Goal: Task Accomplishment & Management: Manage account settings

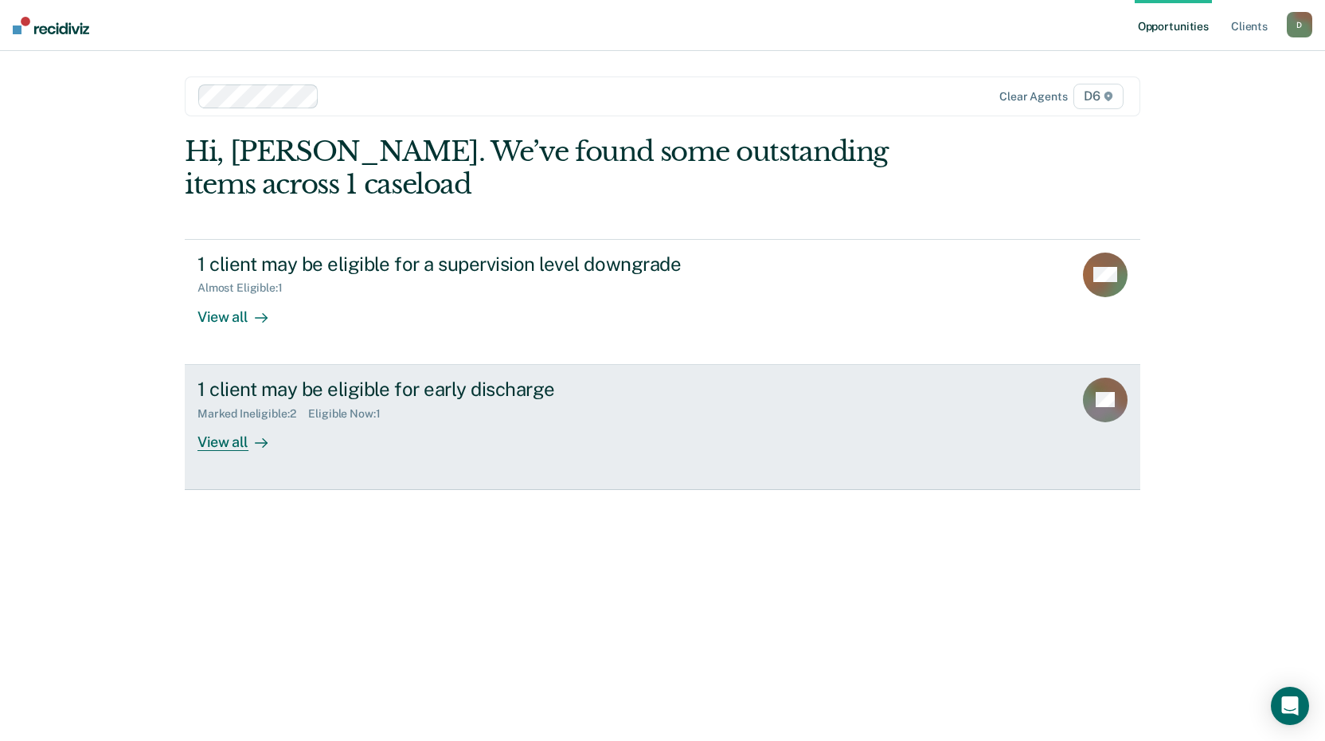
click at [226, 444] on div "View all" at bounding box center [241, 435] width 89 height 31
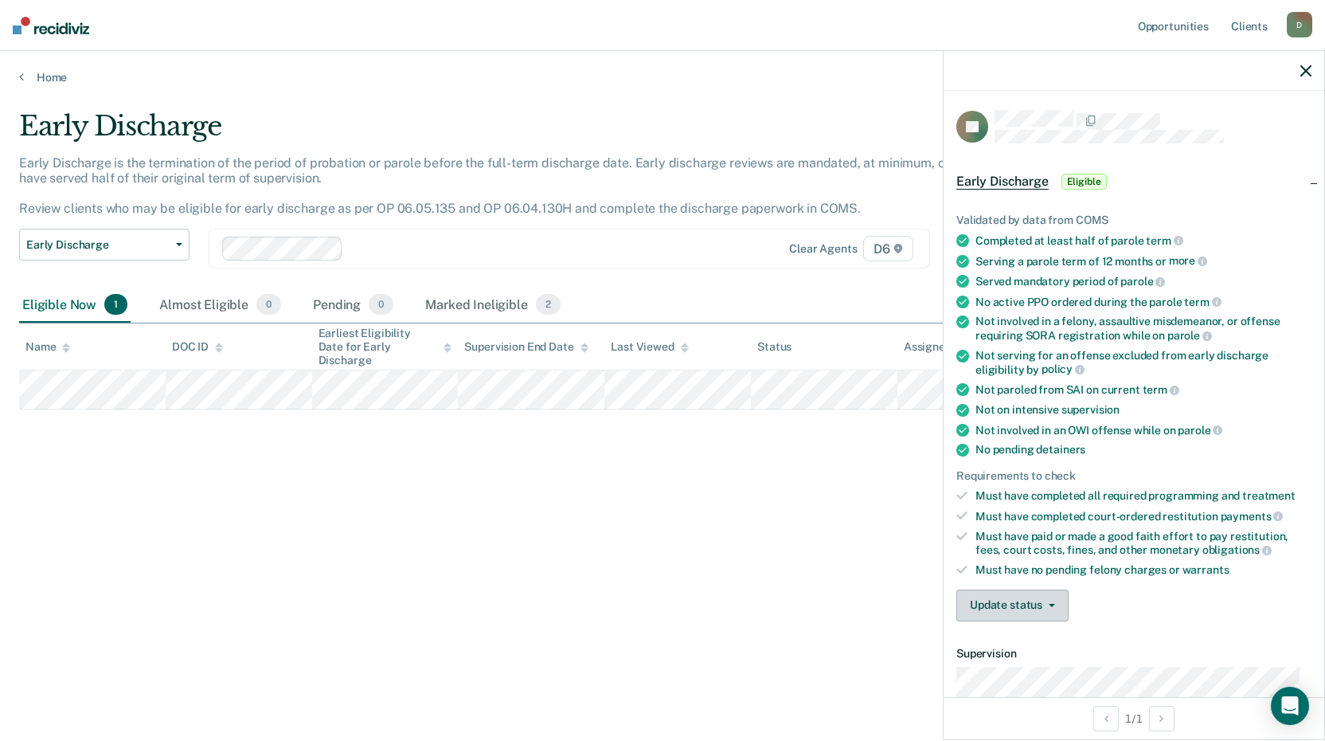
click at [1029, 600] on button "Update status" at bounding box center [1012, 605] width 112 height 32
click at [1078, 176] on span "Eligible" at bounding box center [1083, 182] width 45 height 16
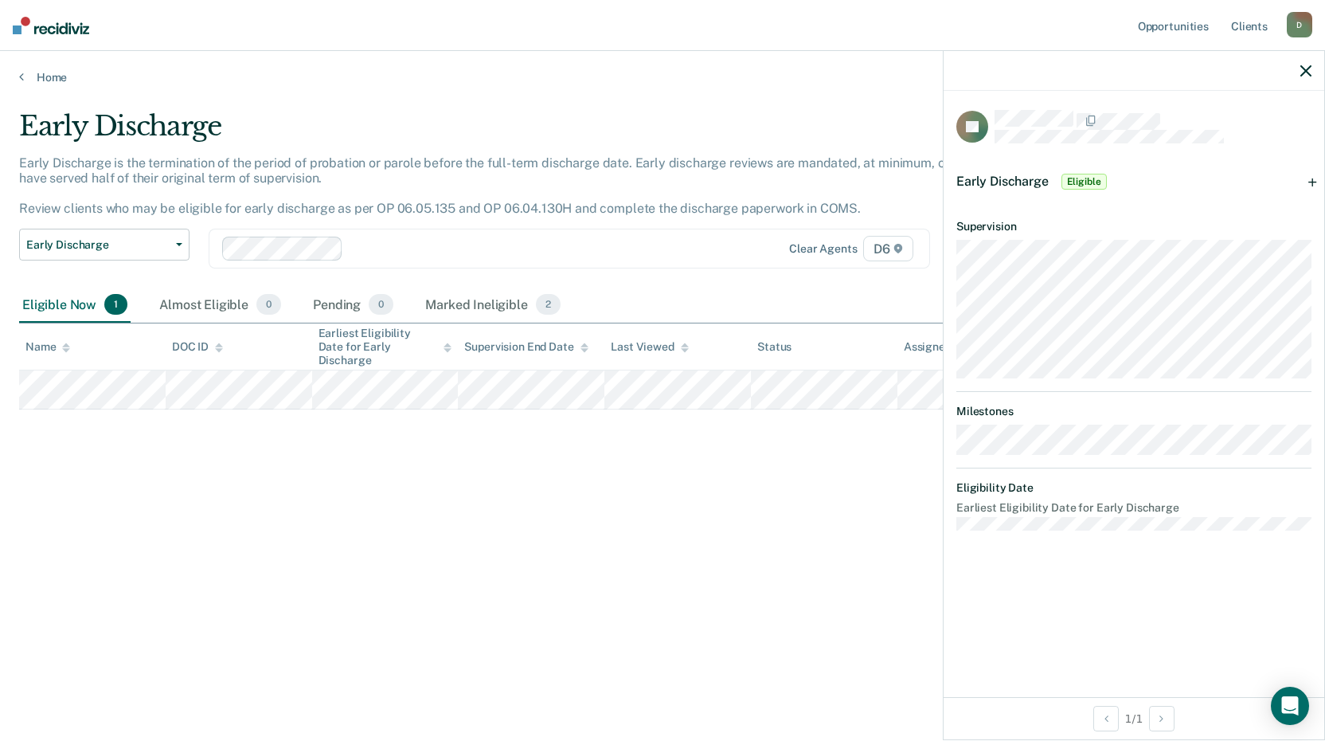
click at [989, 174] on span "Early Discharge" at bounding box center [1002, 181] width 92 height 15
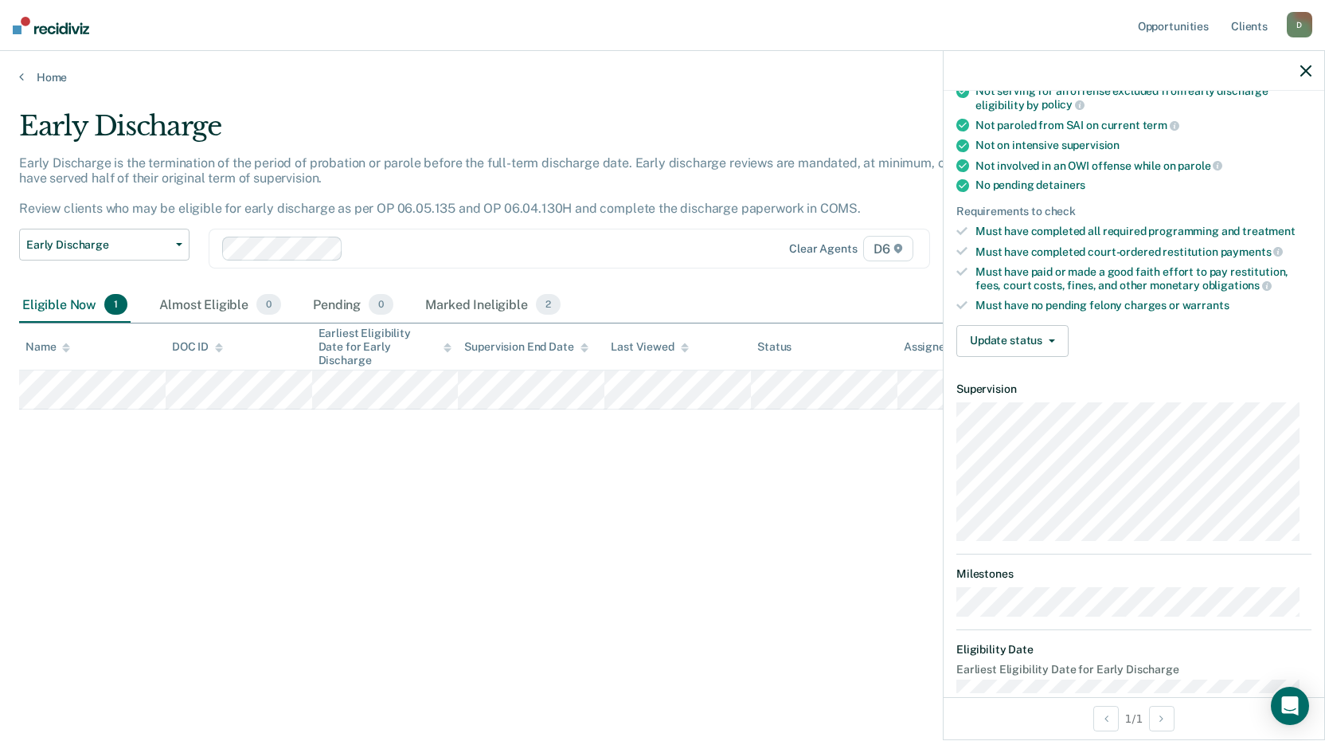
scroll to position [290, 0]
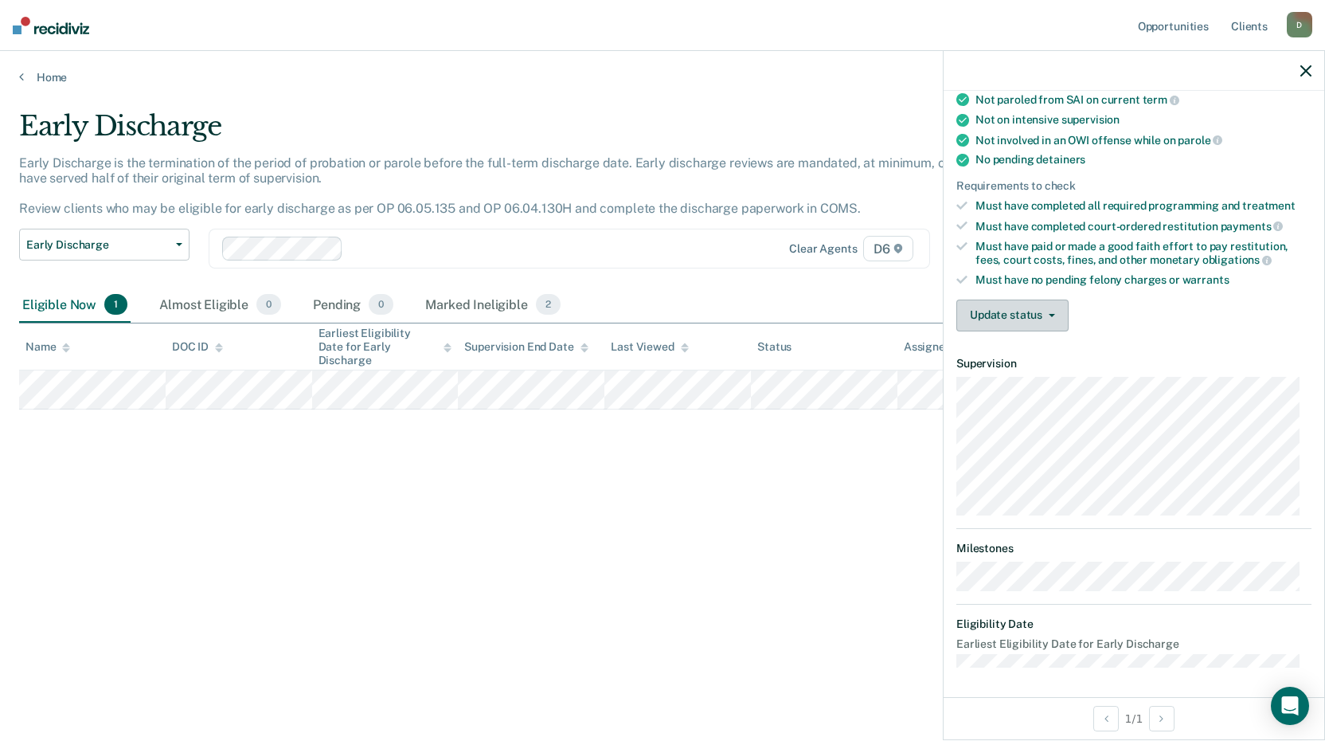
click at [1035, 315] on button "Update status" at bounding box center [1012, 315] width 112 height 32
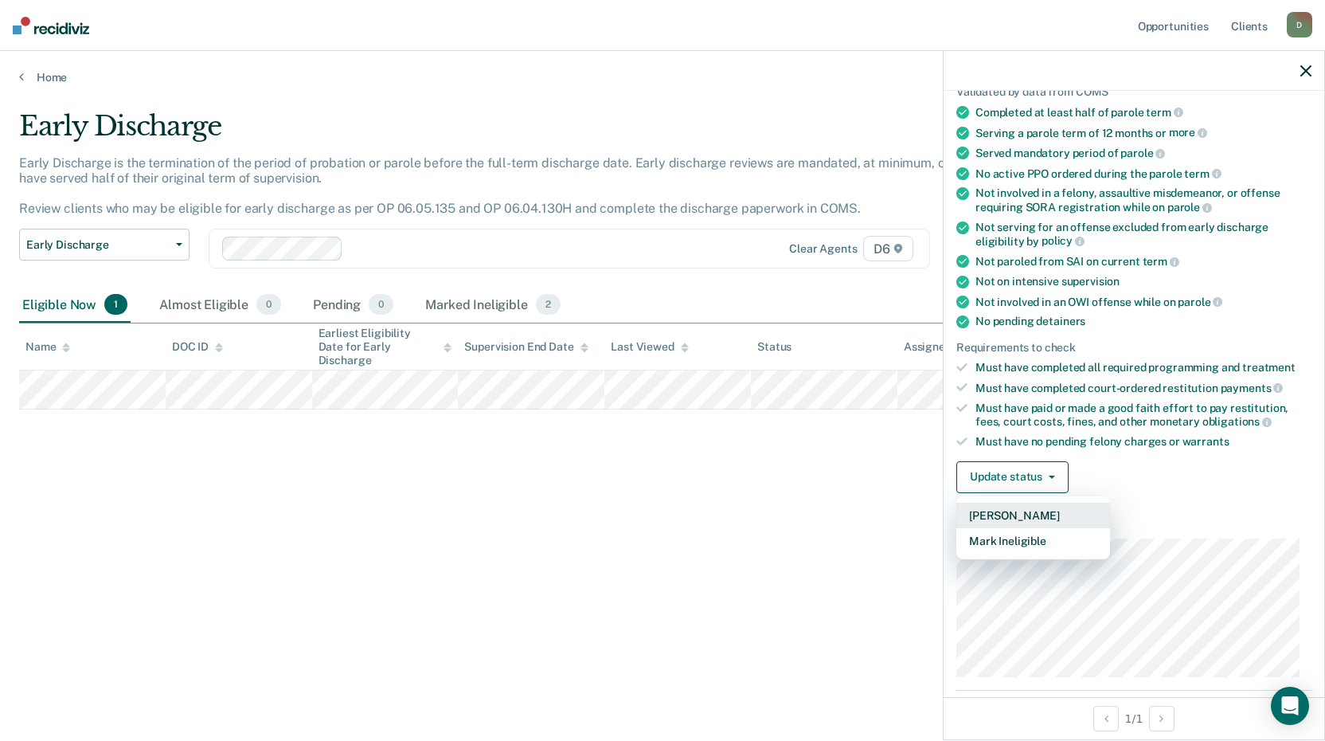
scroll to position [51, 0]
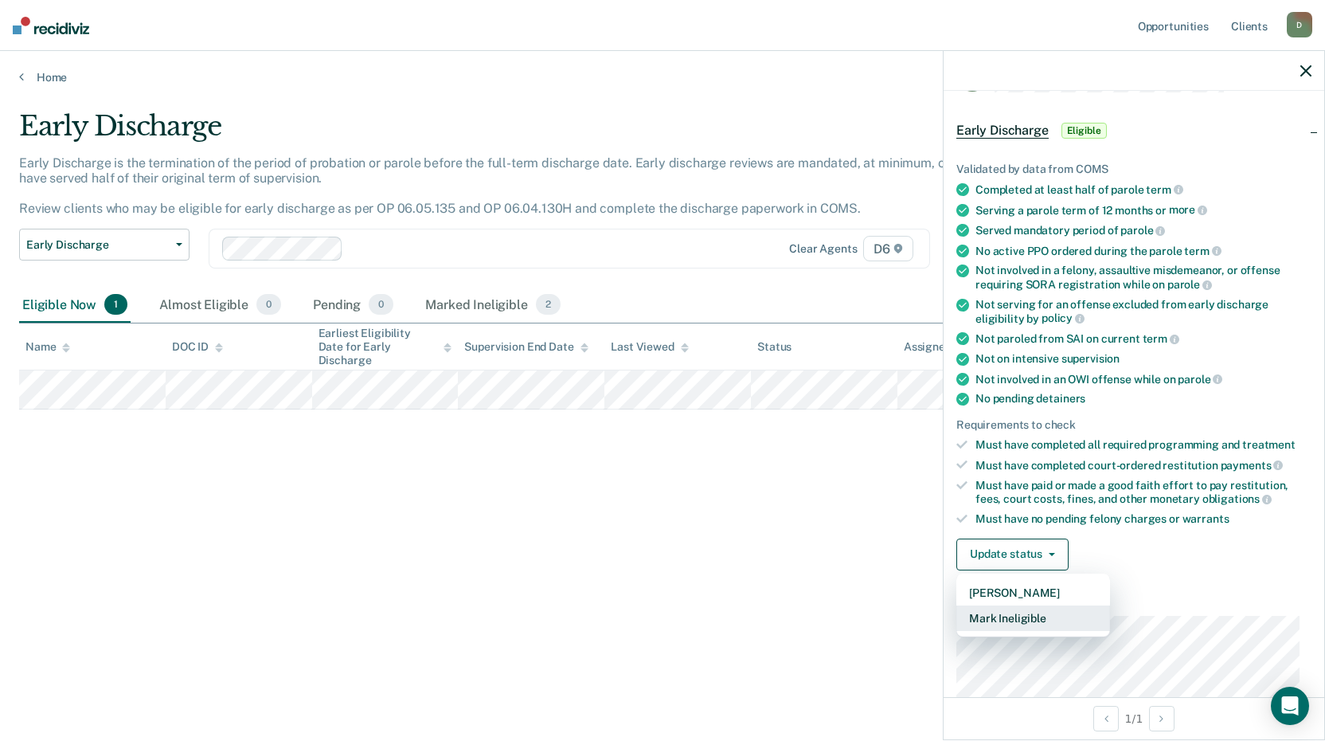
click at [1031, 616] on button "Mark Ineligible" at bounding box center [1033, 617] width 154 height 25
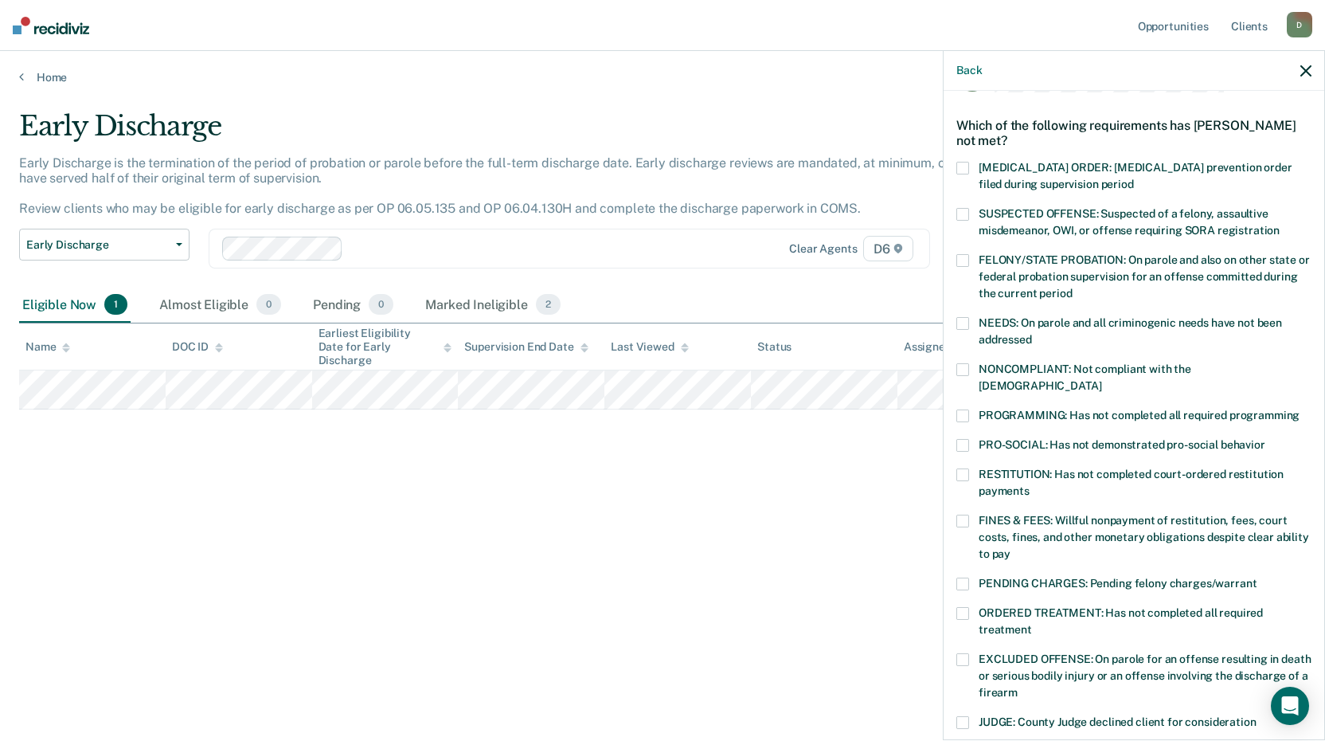
click at [966, 321] on span at bounding box center [962, 323] width 13 height 13
click at [963, 409] on span at bounding box center [962, 415] width 13 height 13
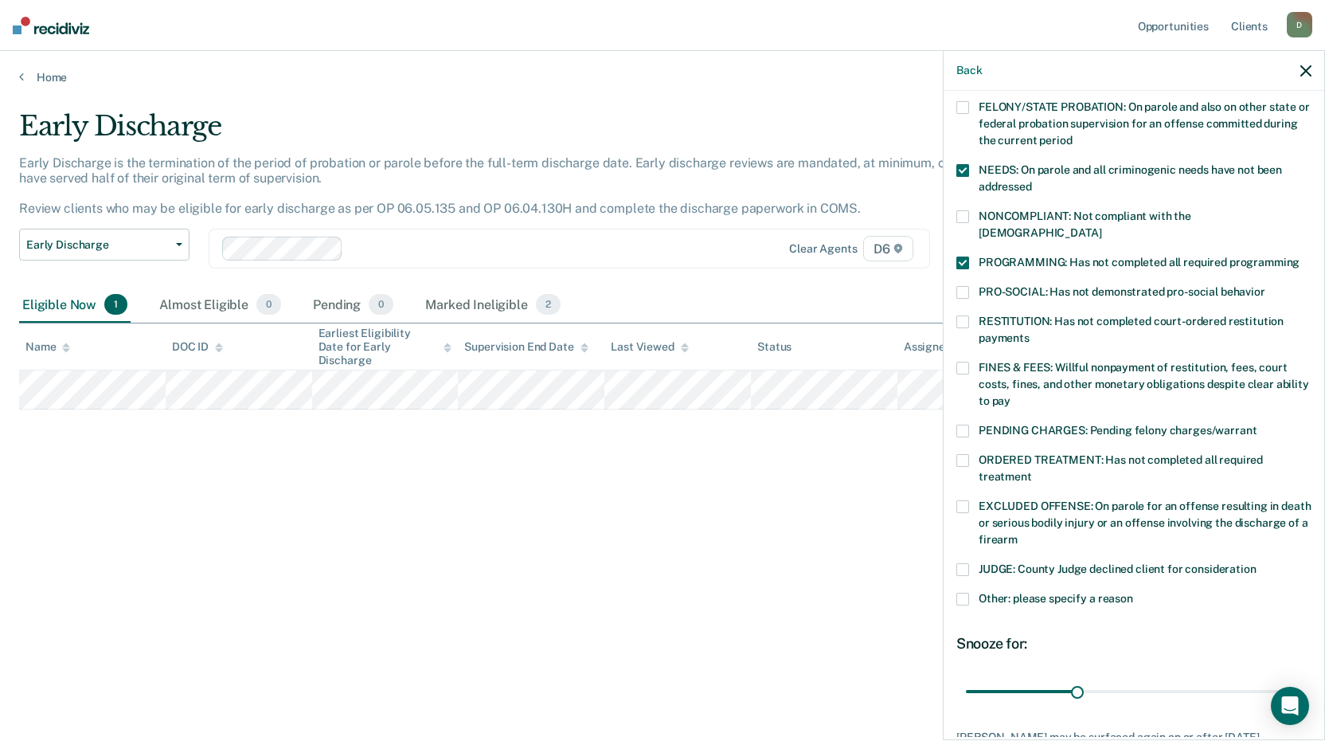
scroll to position [210, 0]
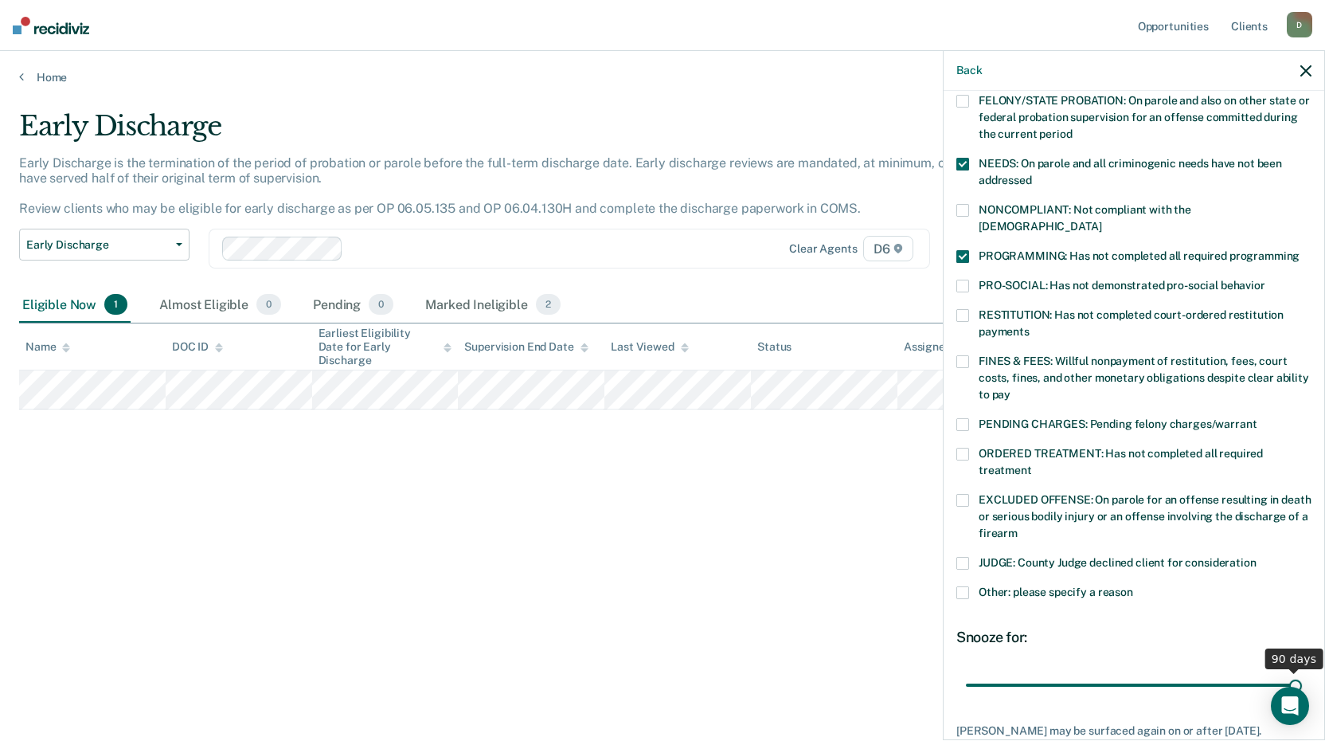
drag, startPoint x: 1077, startPoint y: 667, endPoint x: 1476, endPoint y: 658, distance: 399.8
type input "90"
click at [1302, 670] on input "range" at bounding box center [1134, 684] width 336 height 28
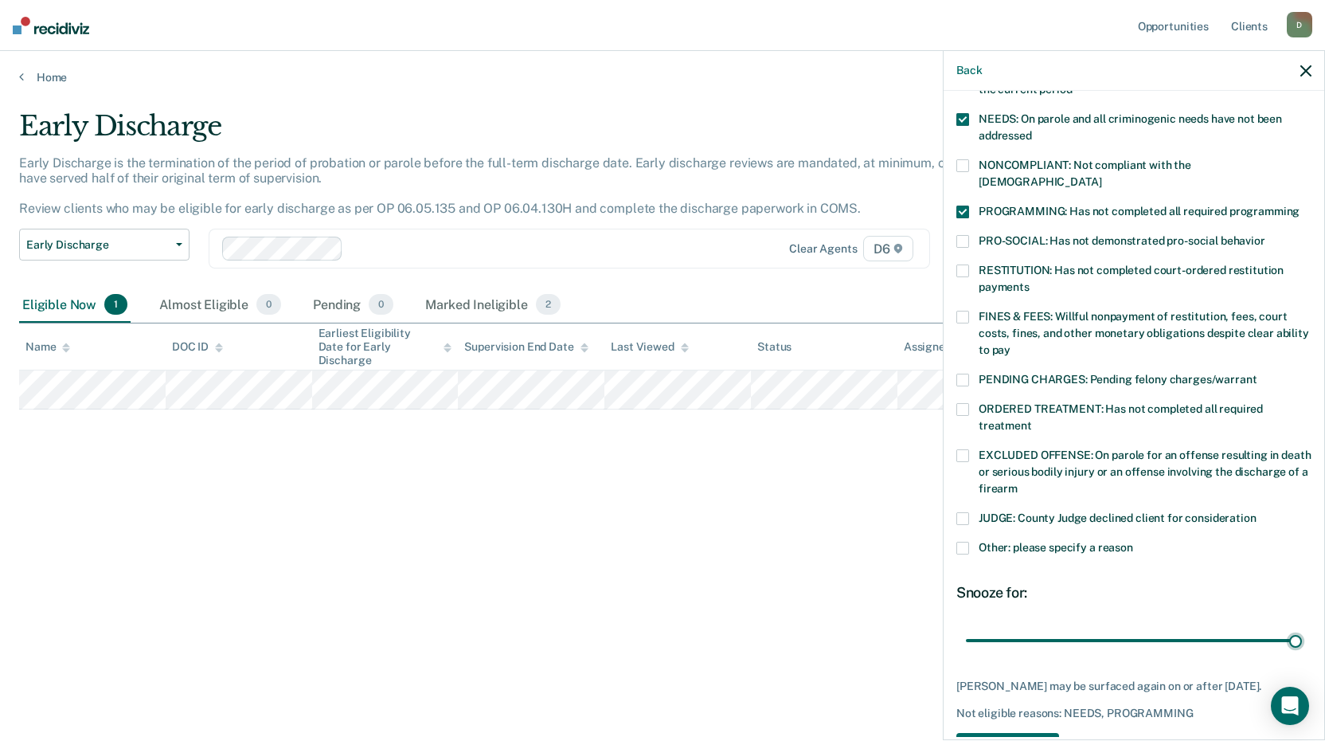
scroll to position [293, 0]
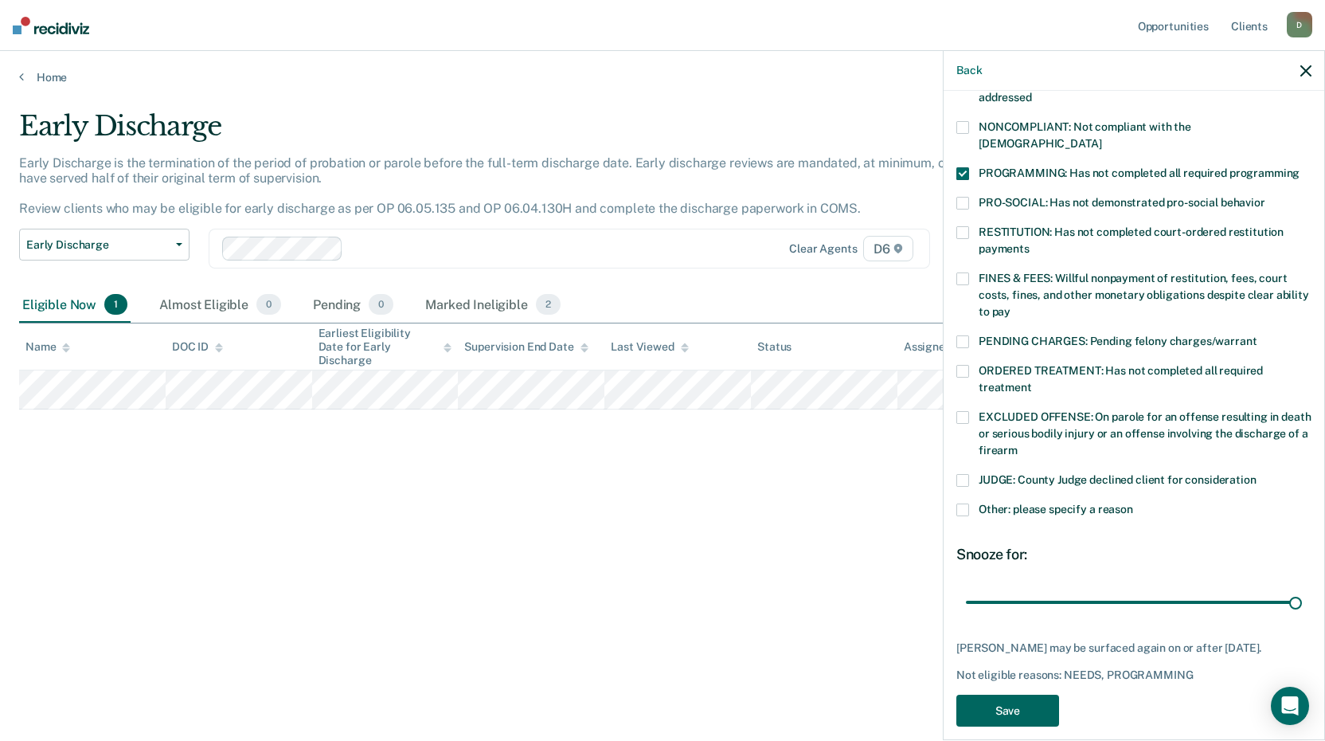
click at [1023, 694] on button "Save" at bounding box center [1007, 710] width 103 height 33
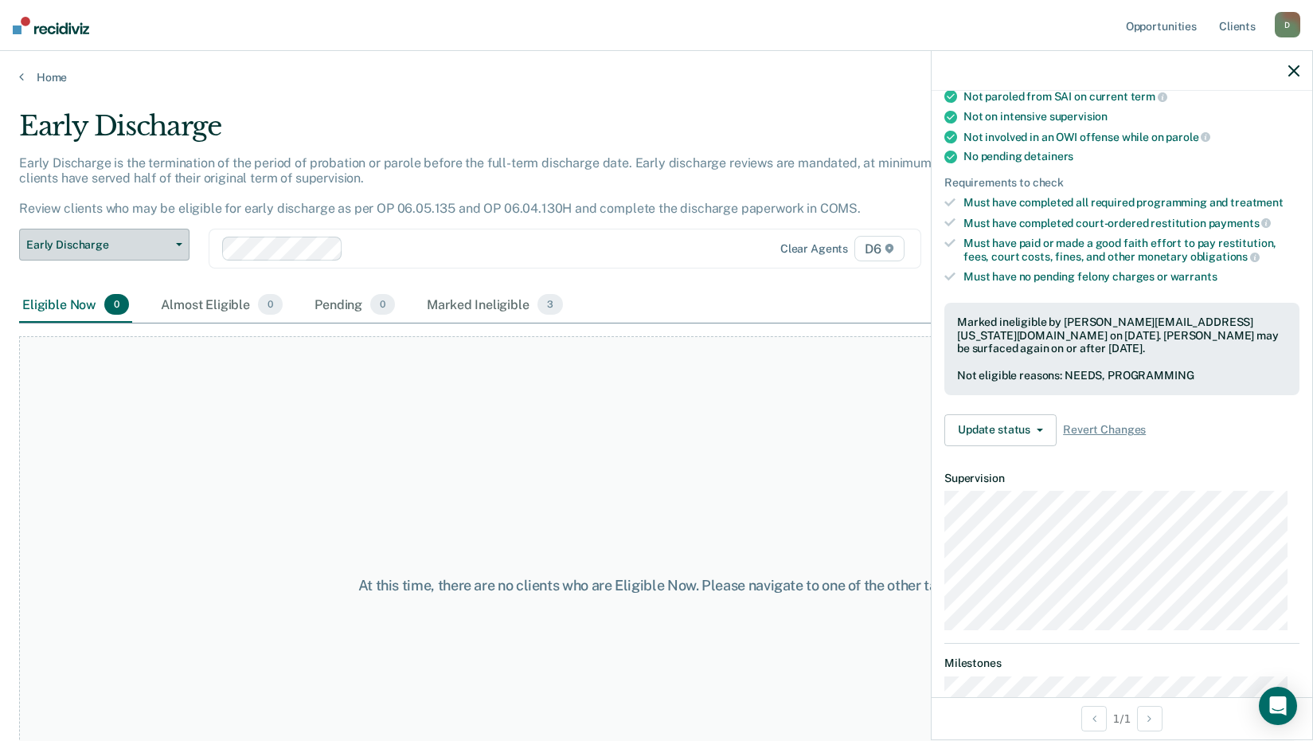
click at [174, 241] on button "Early Discharge" at bounding box center [104, 245] width 170 height 32
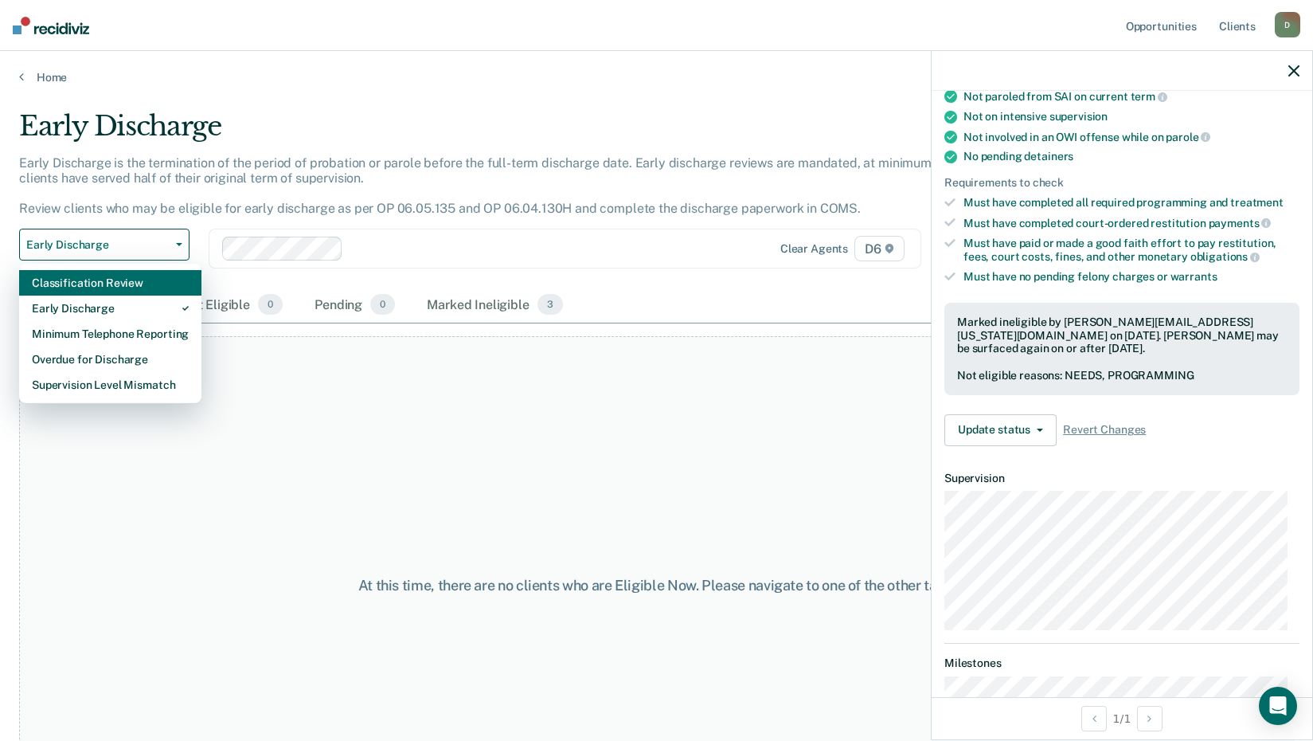
click at [150, 279] on div "Classification Review" at bounding box center [110, 282] width 157 height 25
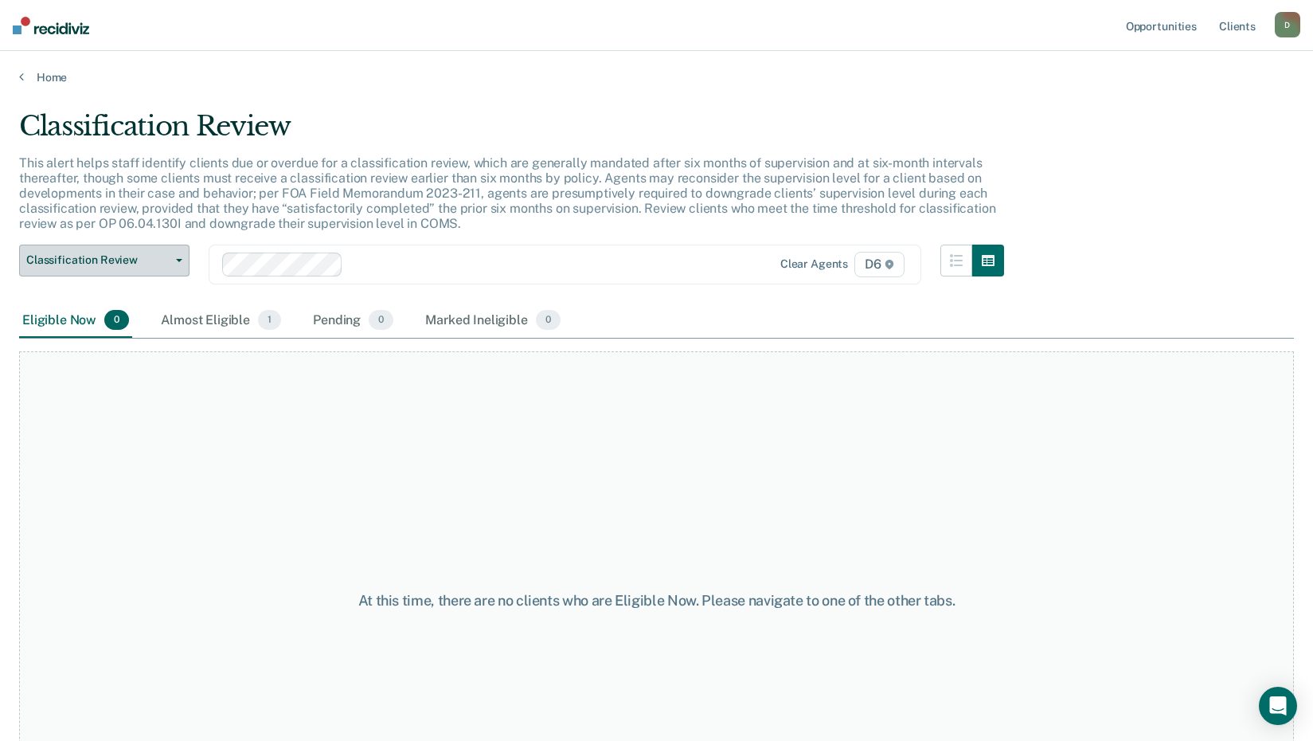
click at [179, 256] on button "Classification Review" at bounding box center [104, 260] width 170 height 32
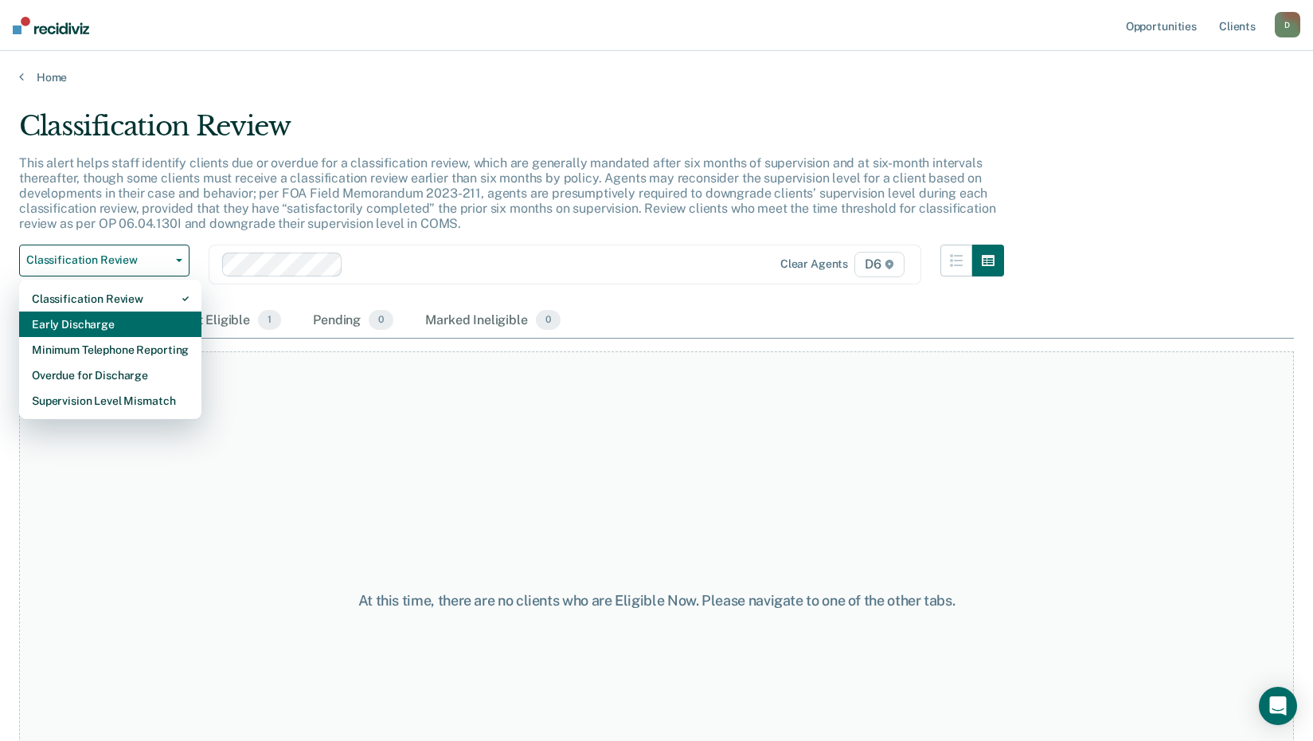
click at [150, 326] on div "Early Discharge" at bounding box center [110, 323] width 157 height 25
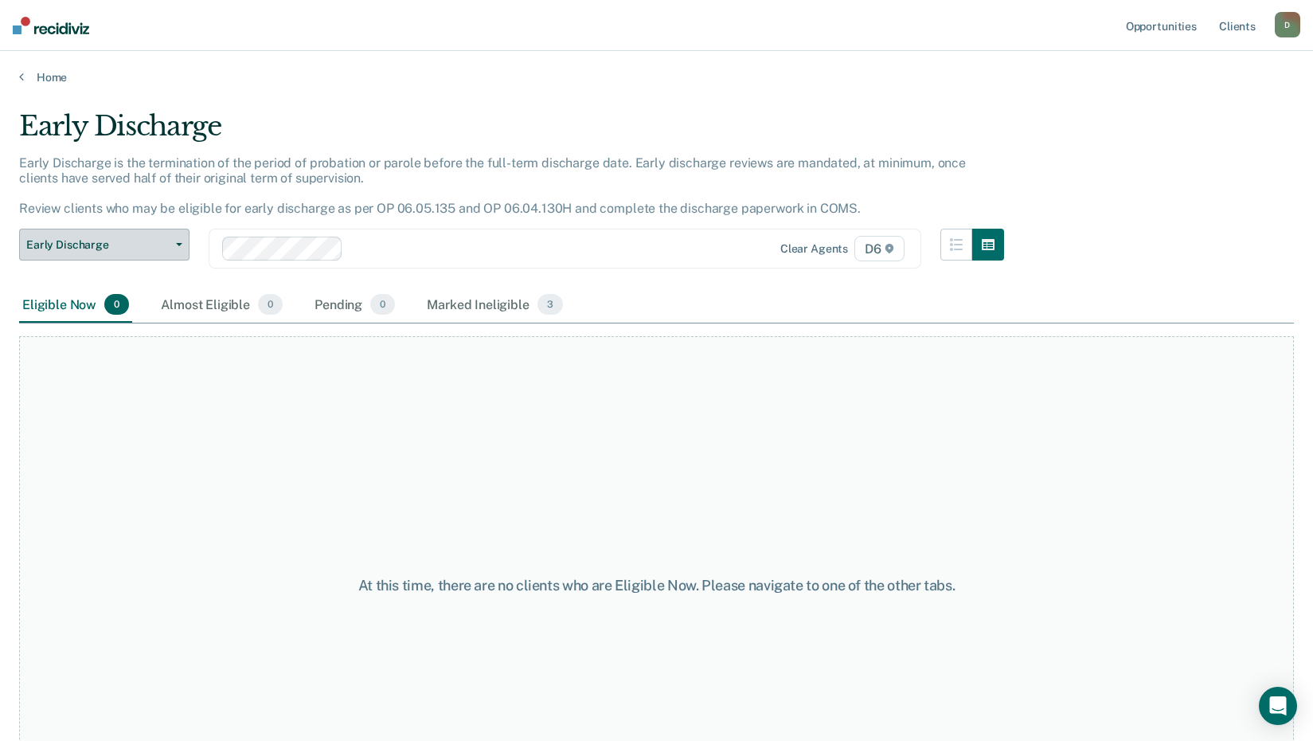
click at [176, 241] on button "Early Discharge" at bounding box center [104, 245] width 170 height 32
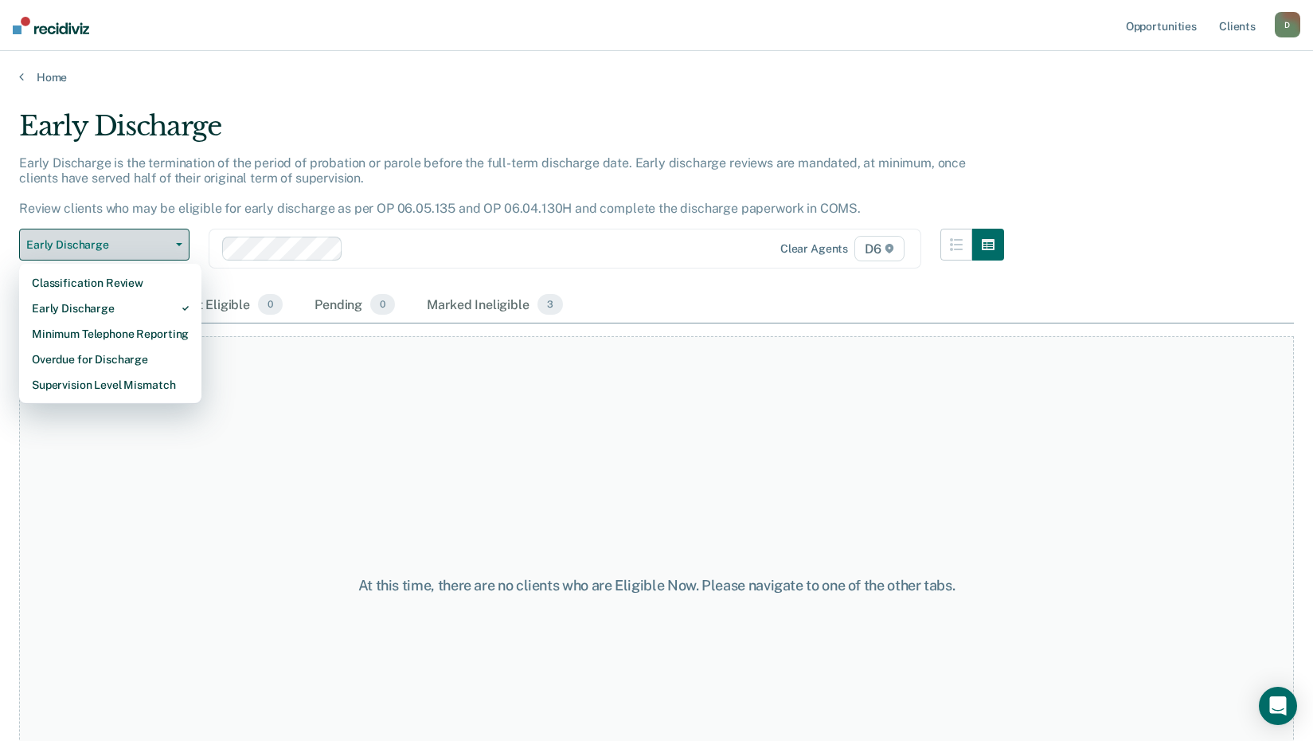
click at [170, 240] on button "Early Discharge" at bounding box center [104, 245] width 170 height 32
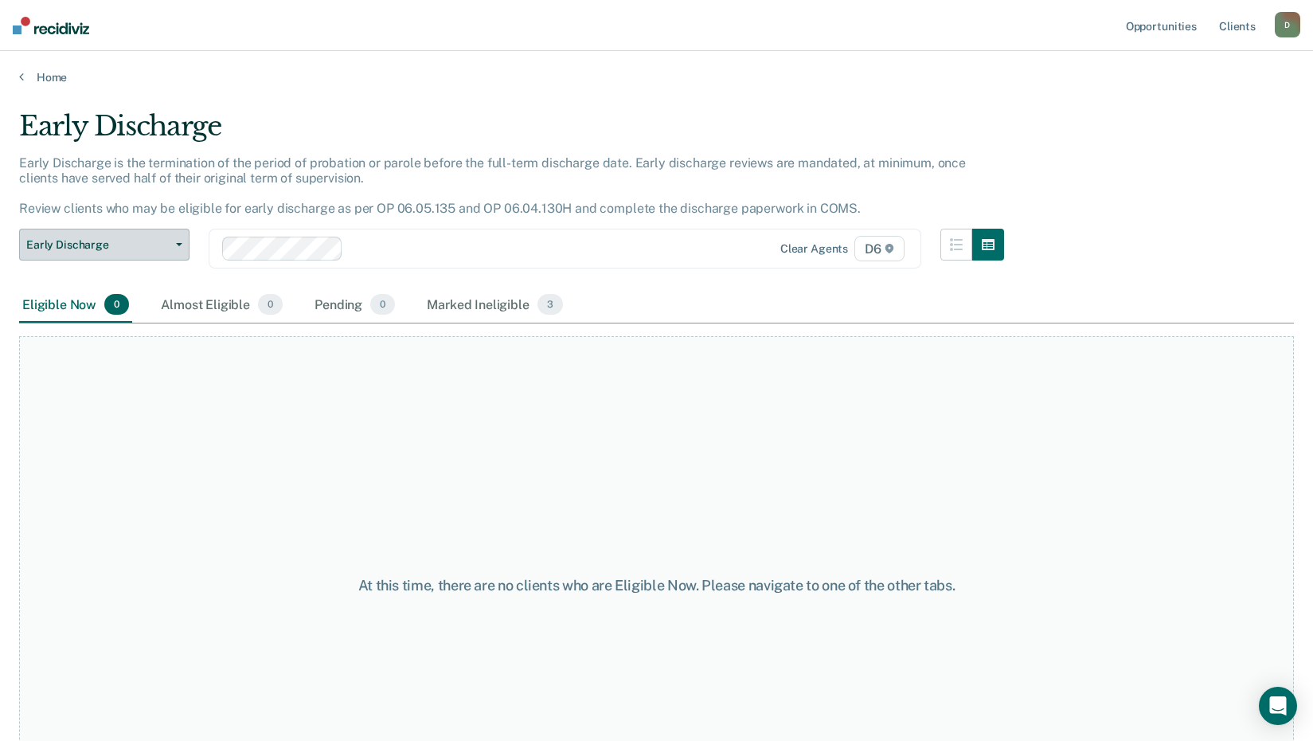
click at [170, 240] on button "Early Discharge" at bounding box center [104, 245] width 170 height 32
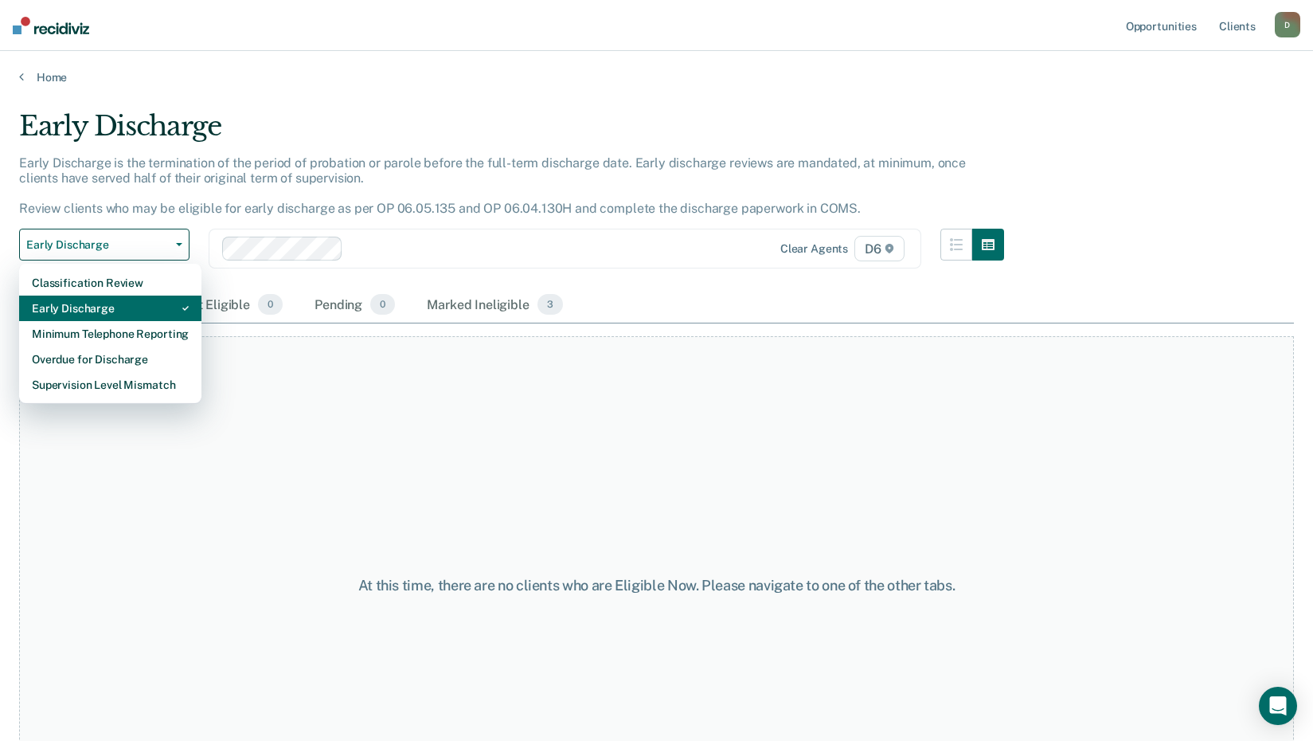
click at [145, 306] on div "Early Discharge" at bounding box center [110, 307] width 157 height 25
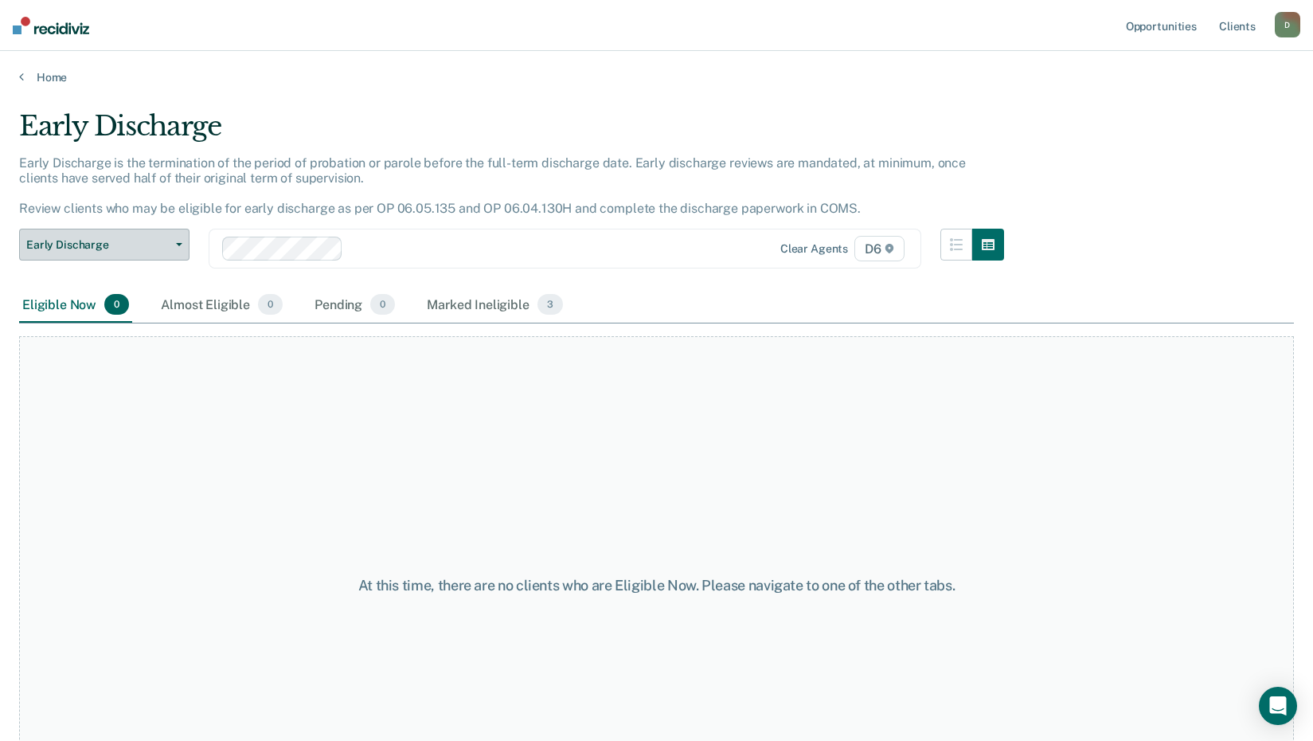
click at [170, 240] on button "Early Discharge" at bounding box center [104, 245] width 170 height 32
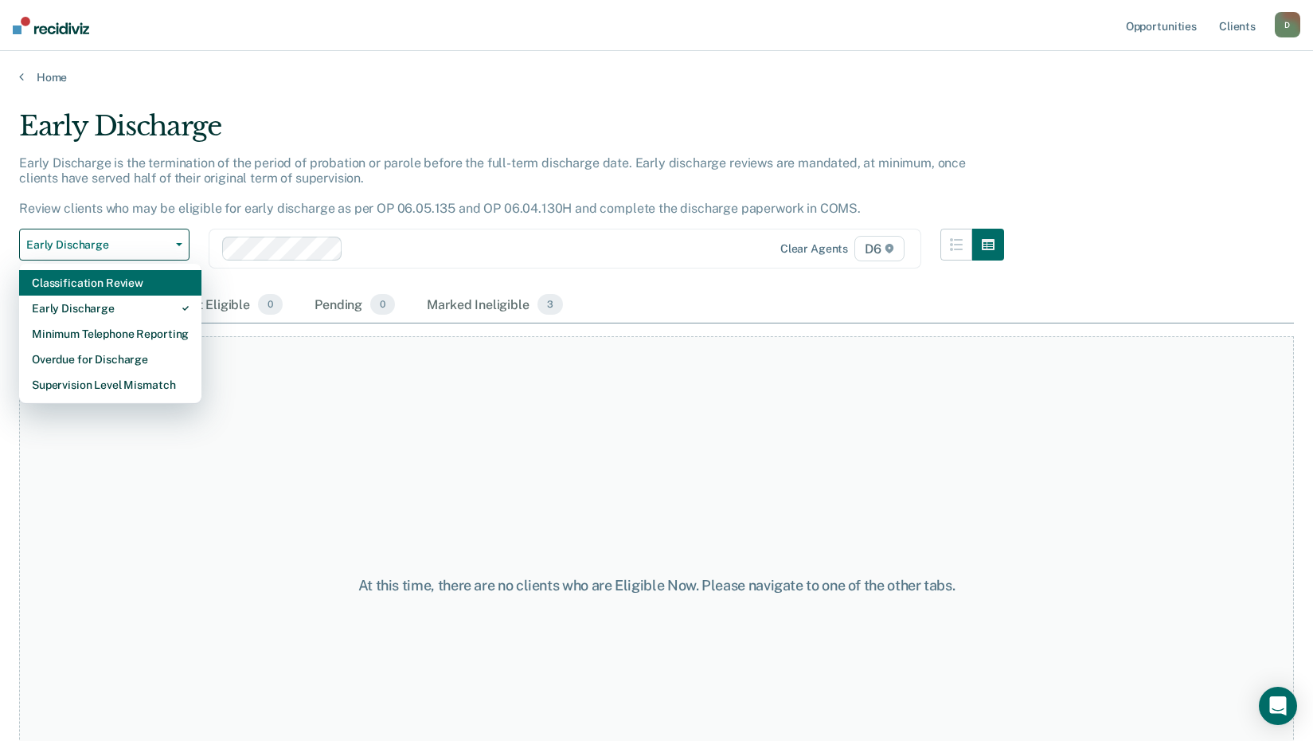
click at [154, 282] on div "Classification Review" at bounding box center [110, 282] width 157 height 25
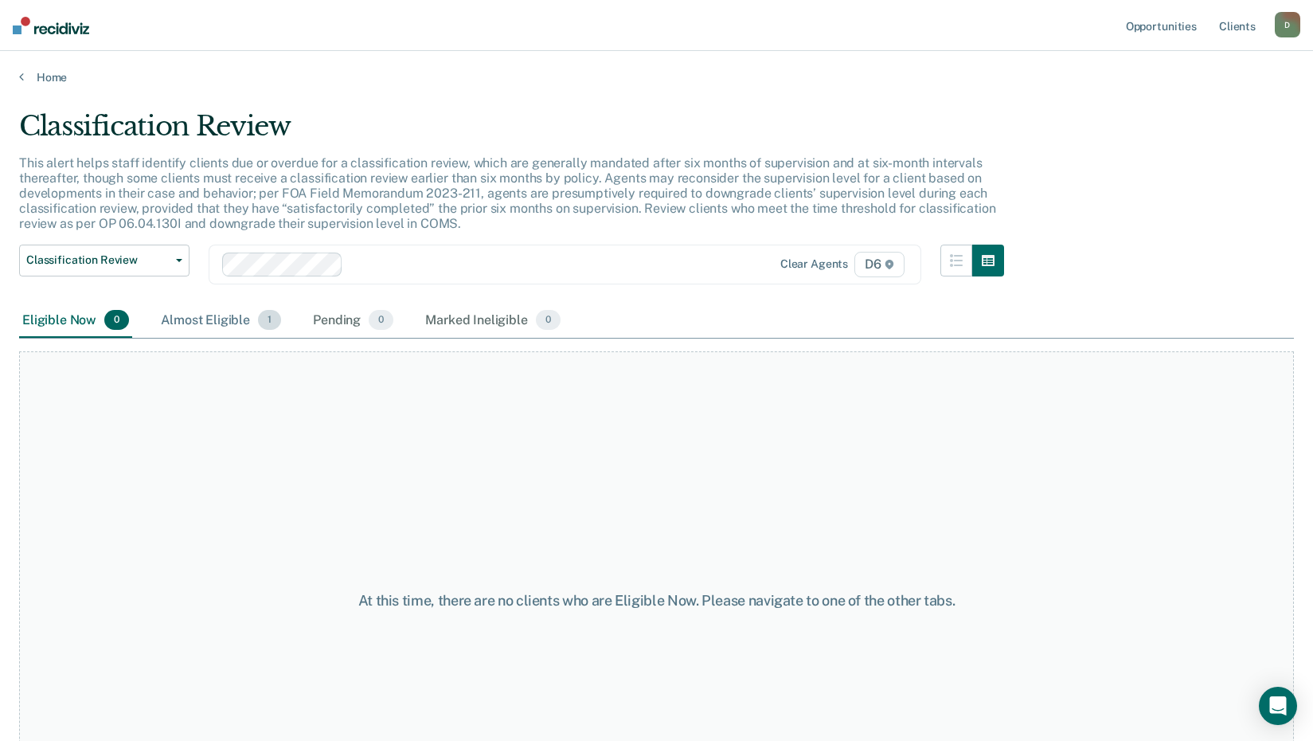
click at [199, 315] on div "Almost Eligible 1" at bounding box center [221, 320] width 127 height 35
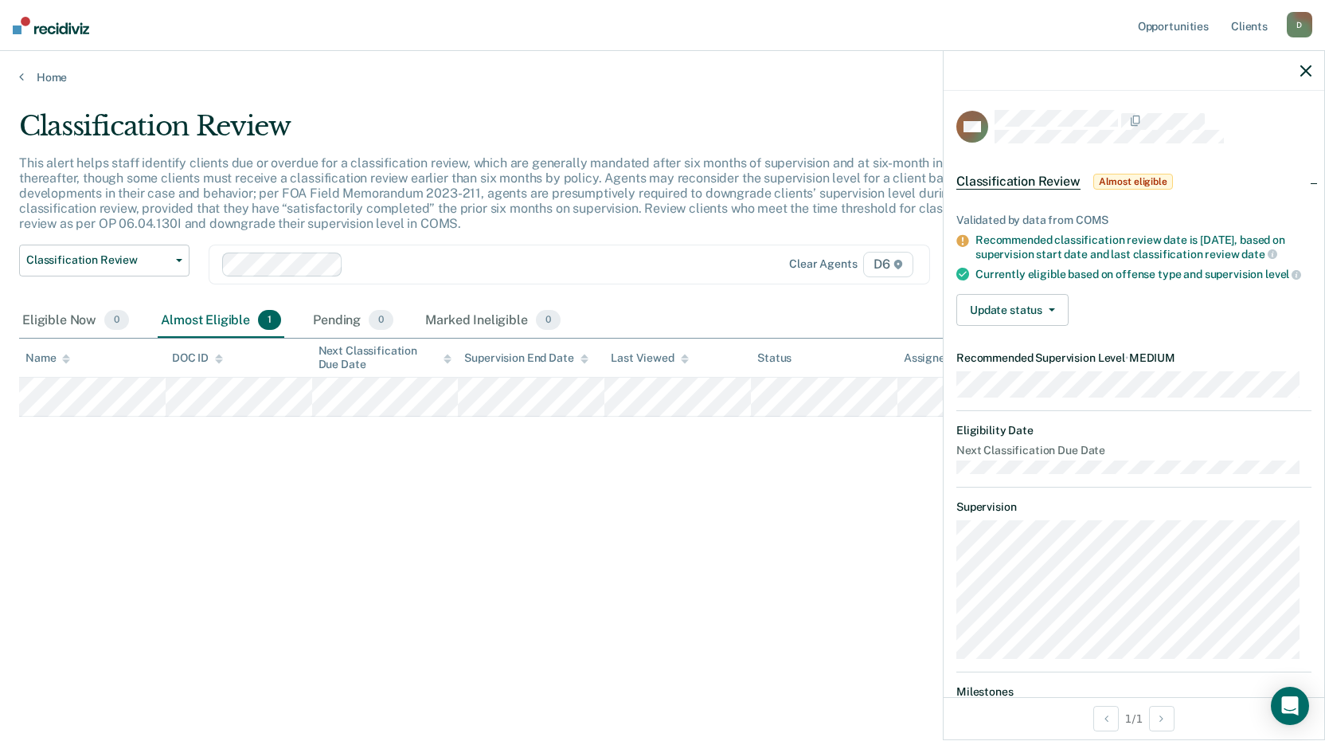
click at [1307, 71] on icon "button" at bounding box center [1305, 70] width 11 height 11
